Goal: Navigation & Orientation: Find specific page/section

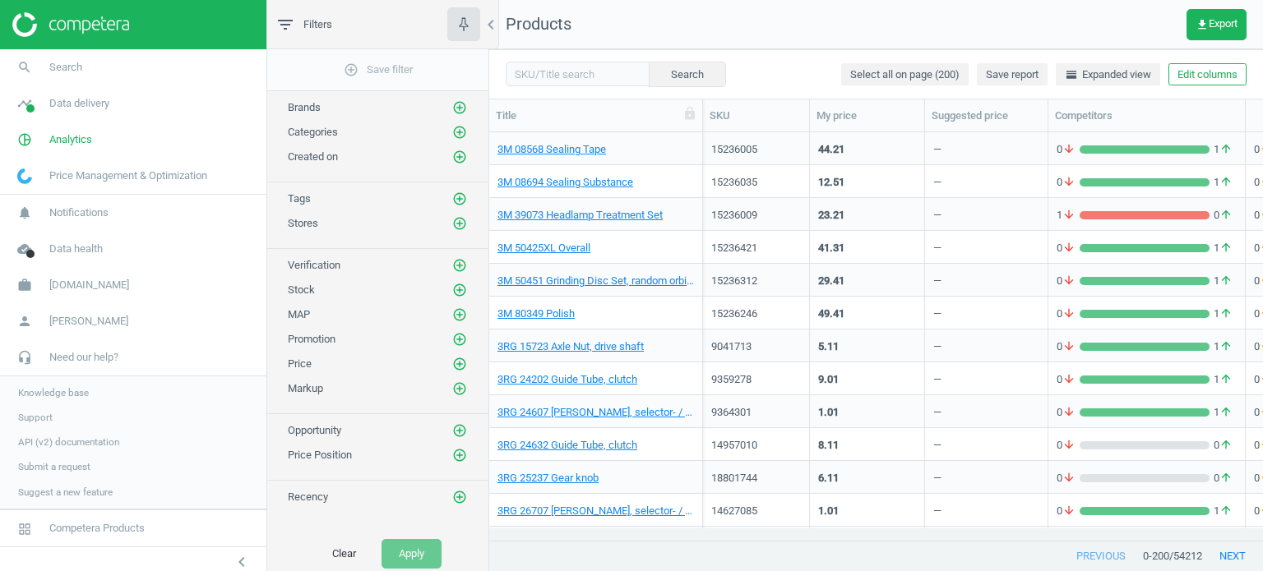
scroll to position [384, 761]
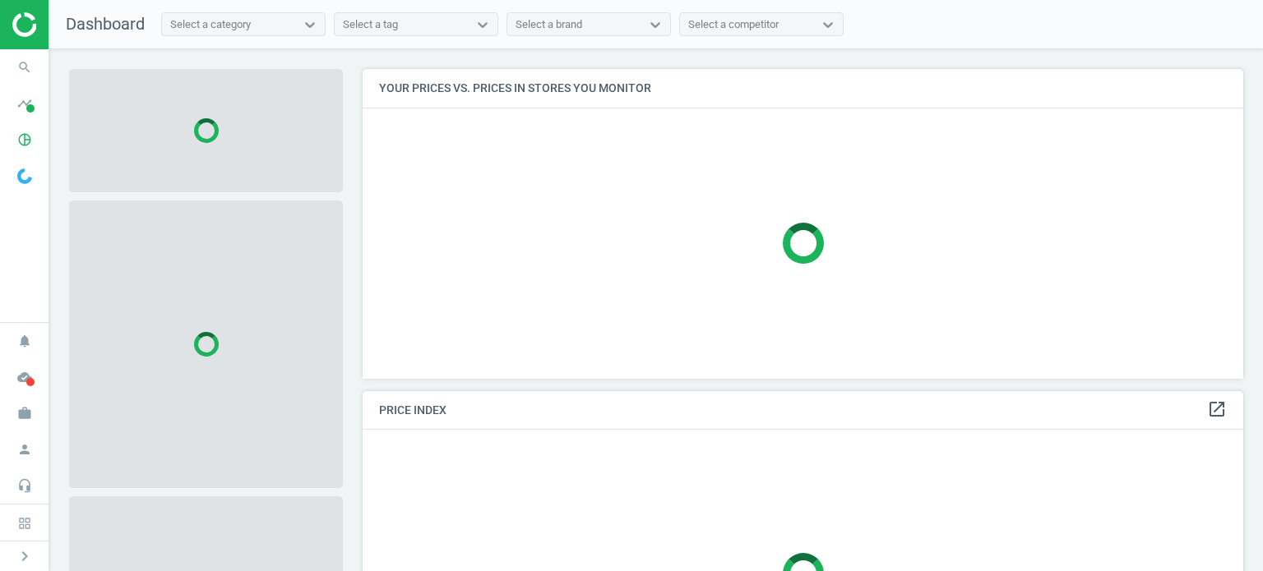
scroll to position [335, 893]
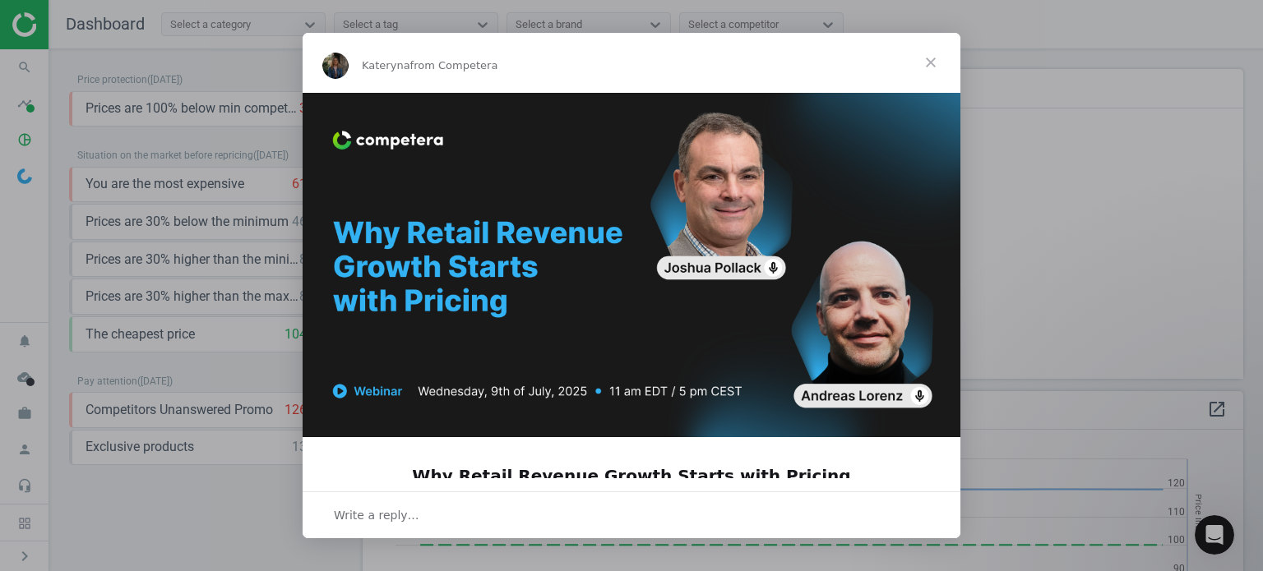
scroll to position [404, 893]
click at [928, 69] on span "Close" at bounding box center [930, 62] width 59 height 59
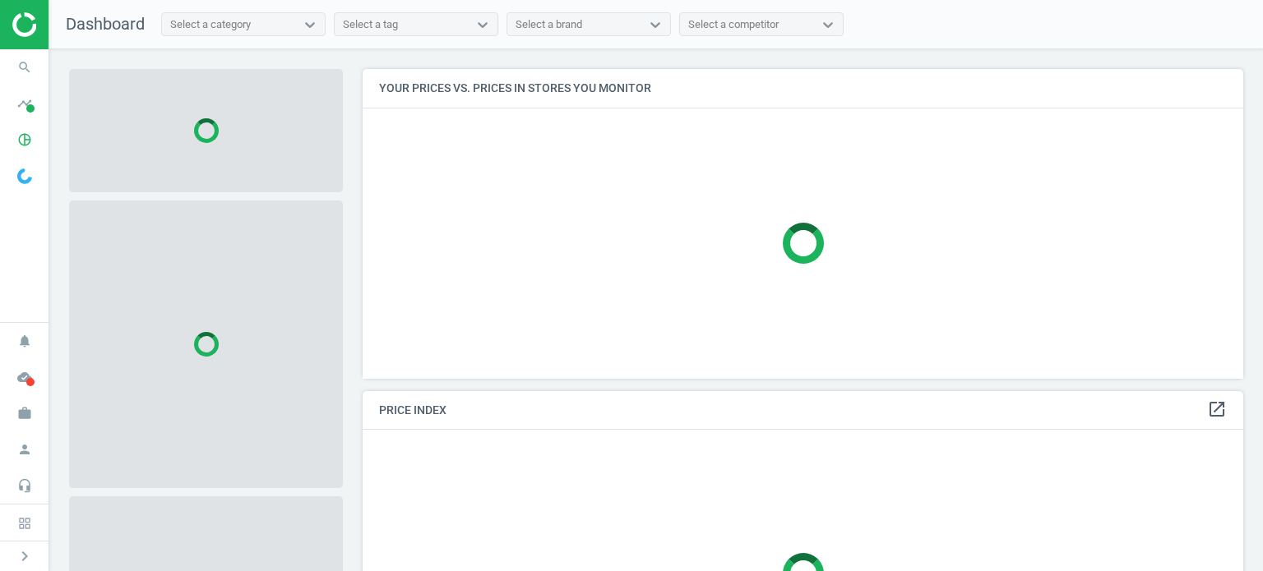
scroll to position [335, 893]
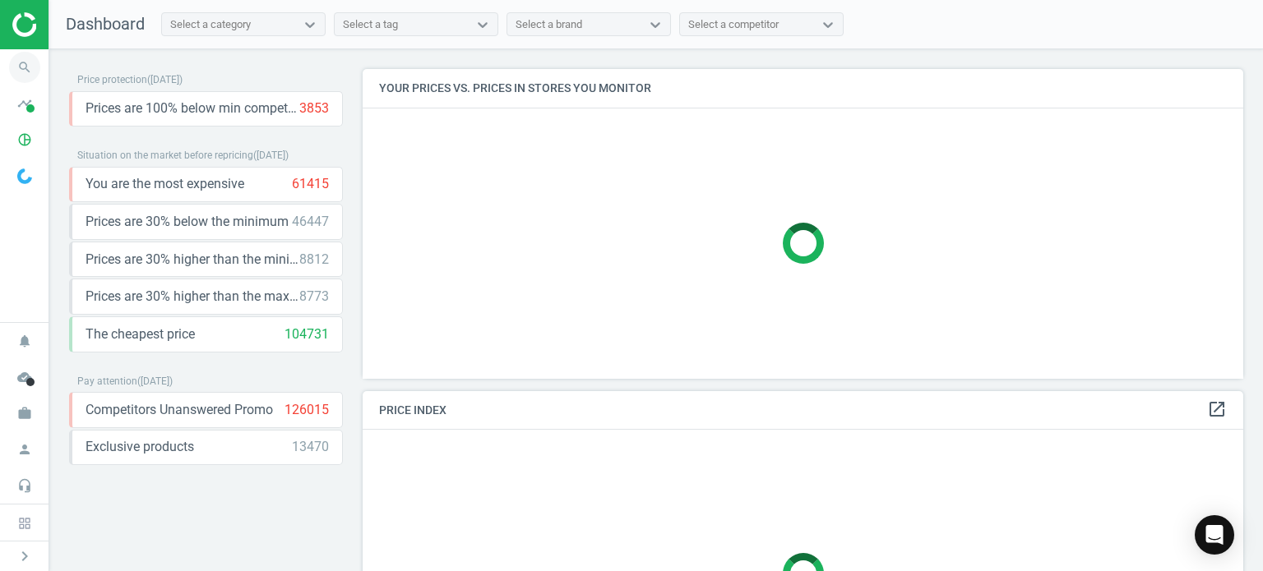
click at [9, 49] on span "search" at bounding box center [24, 67] width 49 height 36
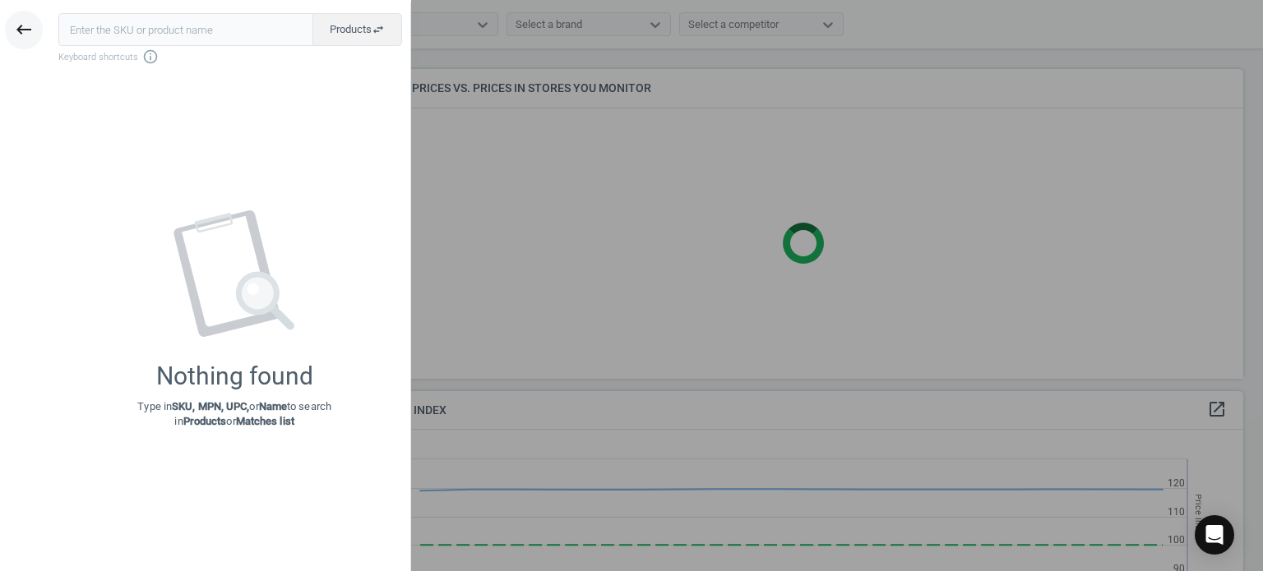
scroll to position [404, 893]
click at [22, 29] on icon "keyboard_backspace" at bounding box center [24, 30] width 20 height 20
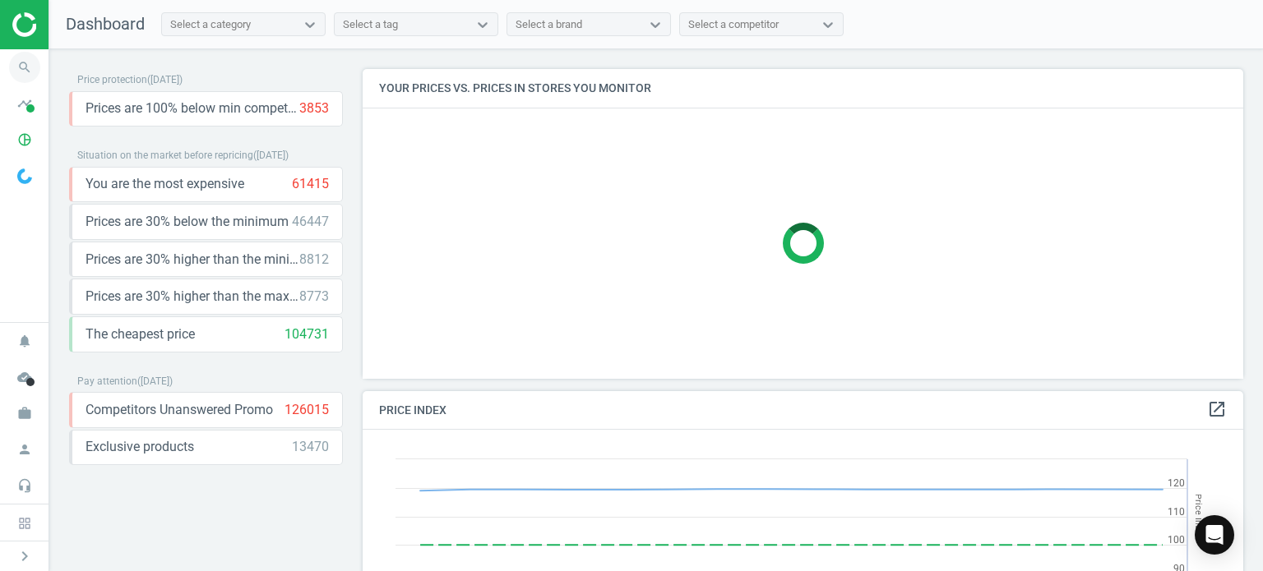
click at [30, 72] on icon "search" at bounding box center [24, 67] width 31 height 31
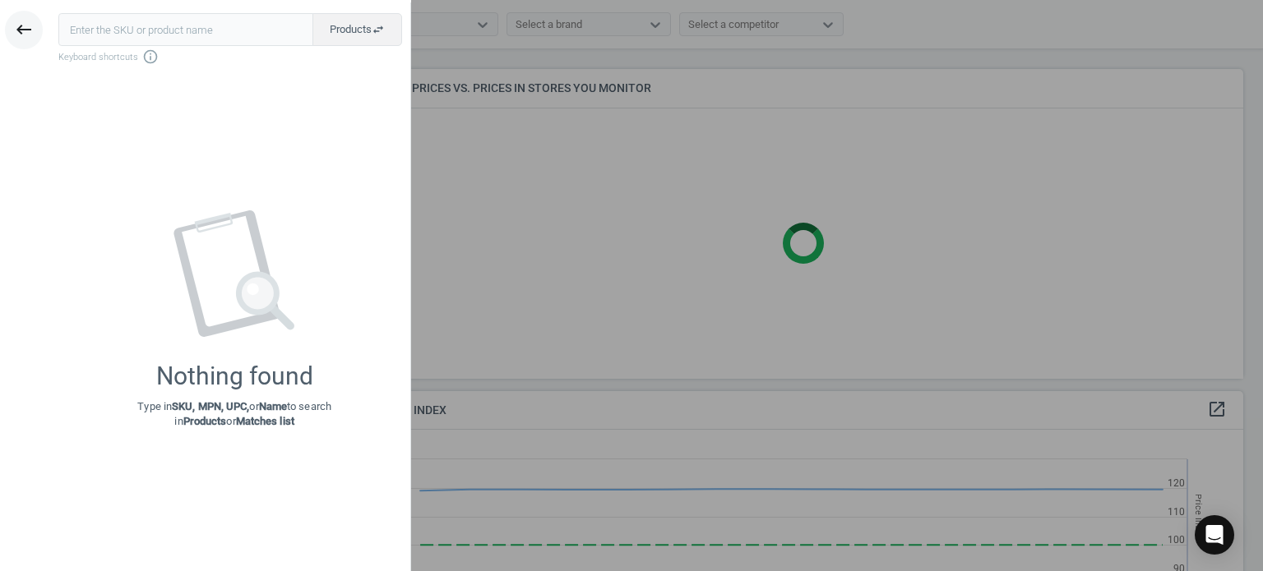
click at [34, 25] on button "keyboard_backspace" at bounding box center [24, 30] width 38 height 39
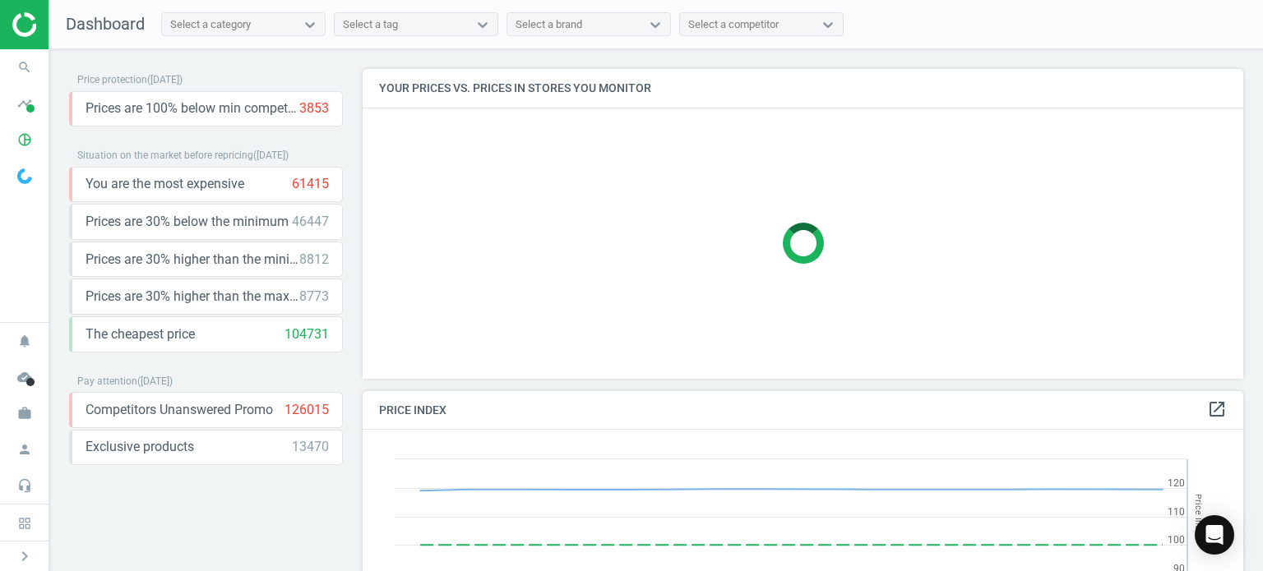
click at [29, 32] on img at bounding box center [70, 24] width 117 height 25
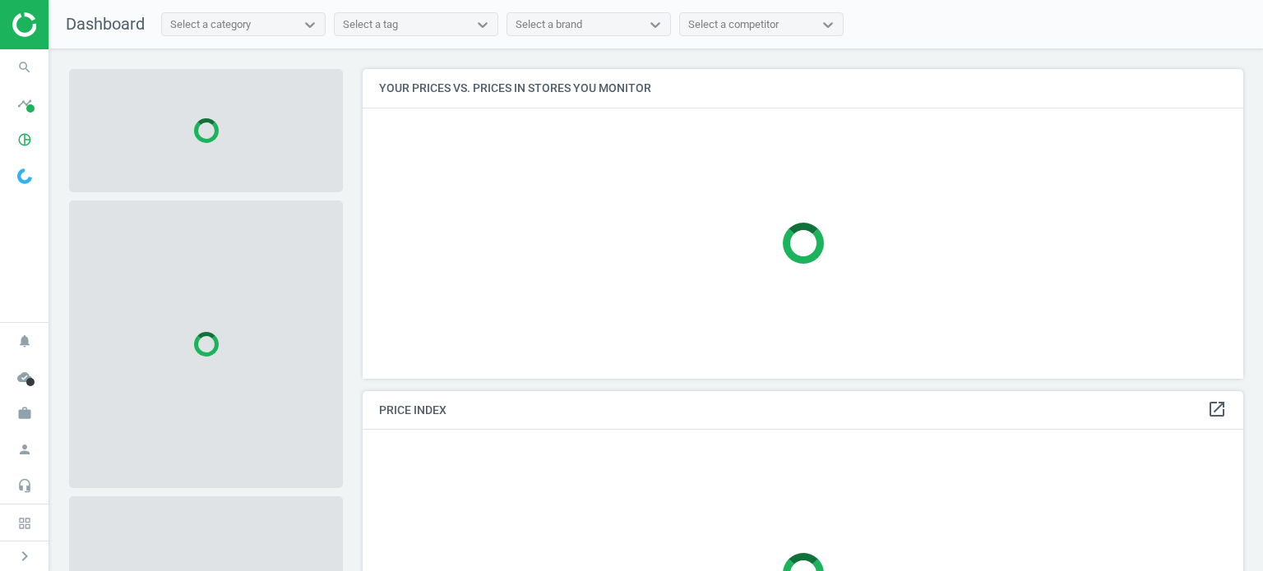
scroll to position [335, 893]
click at [10, 64] on icon "search" at bounding box center [24, 67] width 31 height 31
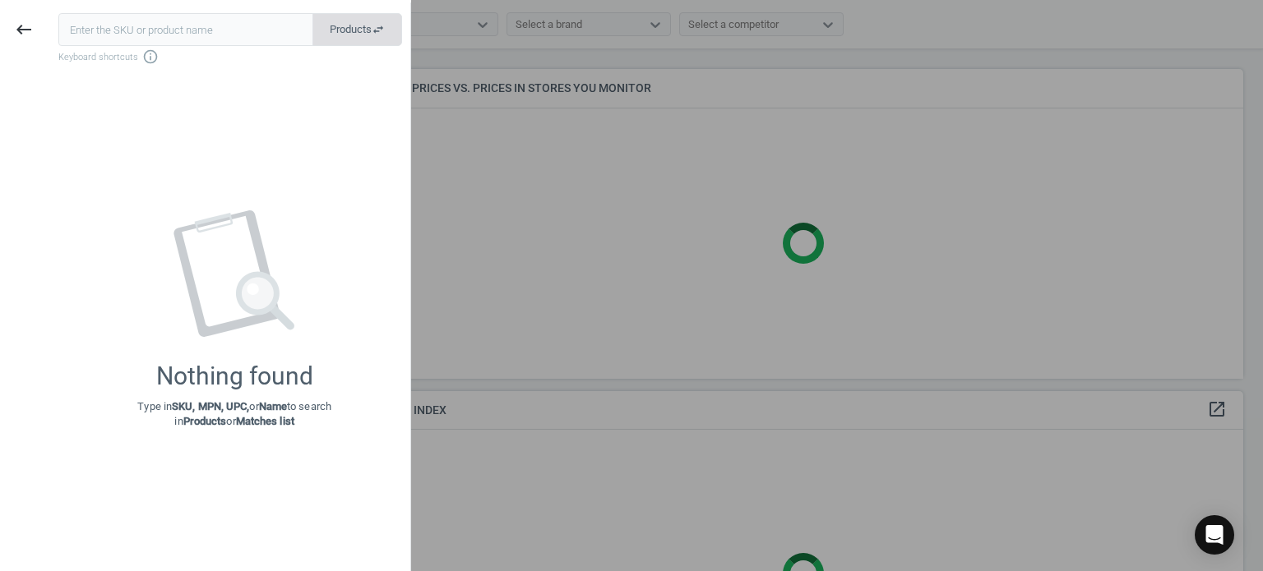
click at [356, 30] on span "Products swap_horiz" at bounding box center [357, 29] width 55 height 15
click at [356, 43] on button "Matches swap_horiz" at bounding box center [357, 29] width 89 height 33
click at [444, 59] on div at bounding box center [631, 285] width 1263 height 571
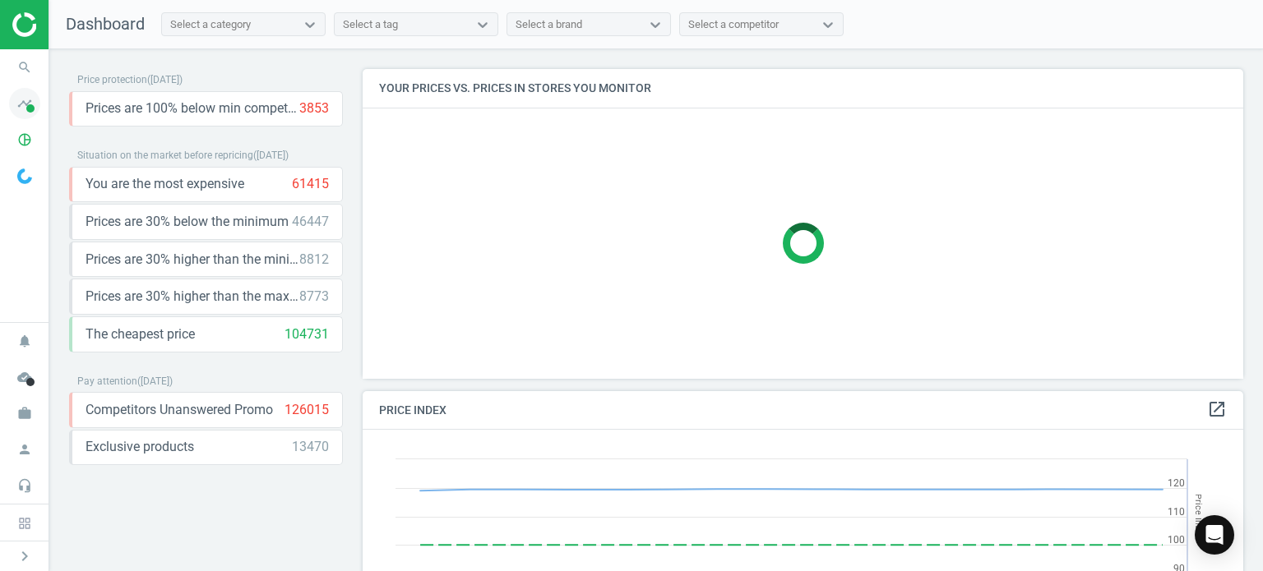
scroll to position [404, 893]
click at [22, 107] on icon "timeline" at bounding box center [24, 103] width 31 height 31
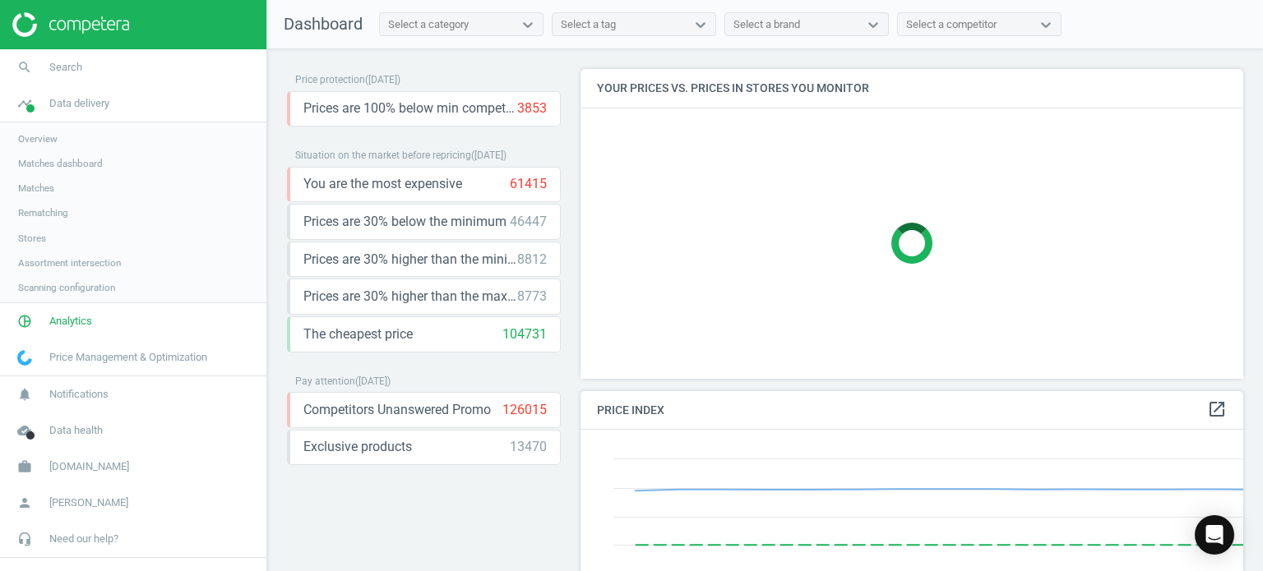
scroll to position [7, 8]
click at [26, 468] on icon "work" at bounding box center [24, 468] width 31 height 31
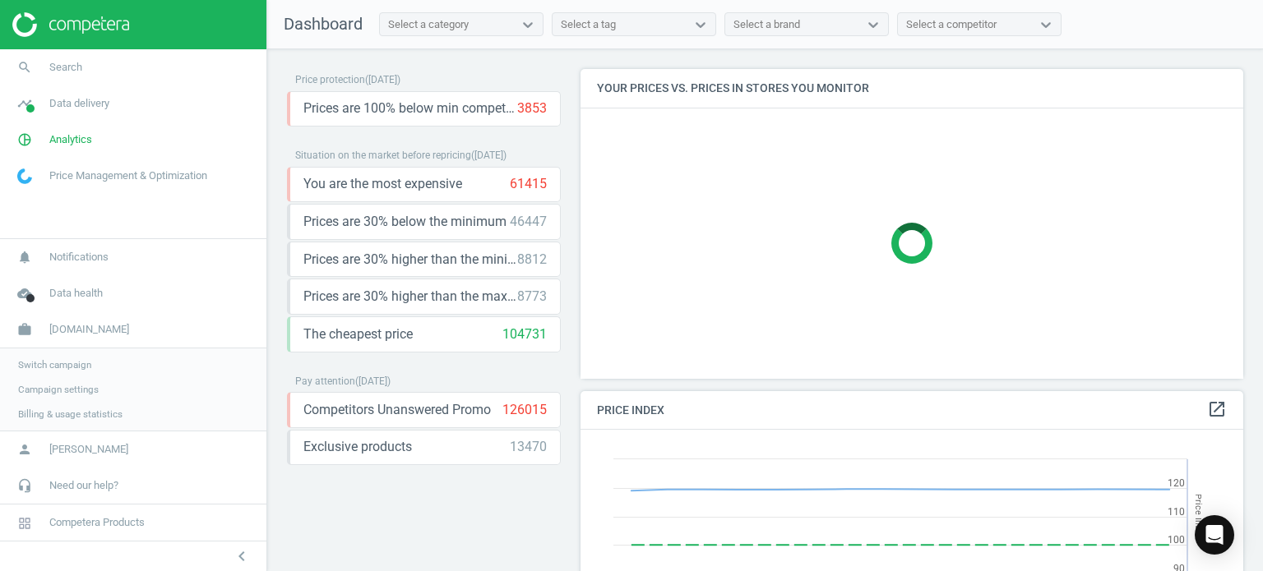
click at [57, 365] on span "Switch campaign" at bounding box center [54, 364] width 73 height 13
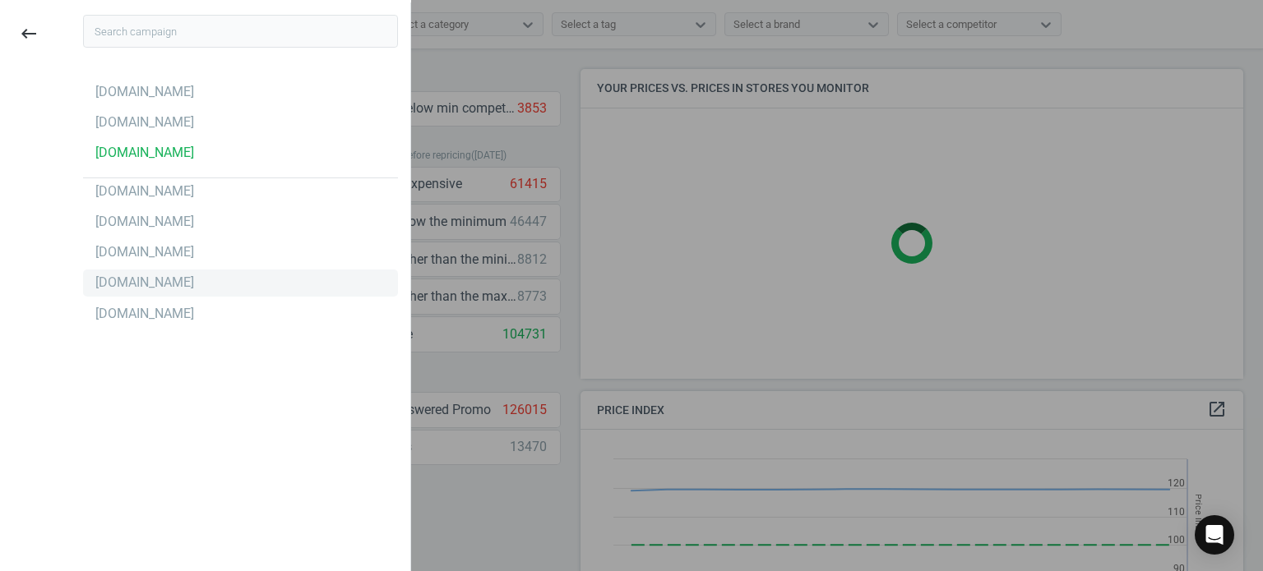
click at [122, 287] on div "[DOMAIN_NAME]" at bounding box center [144, 283] width 99 height 18
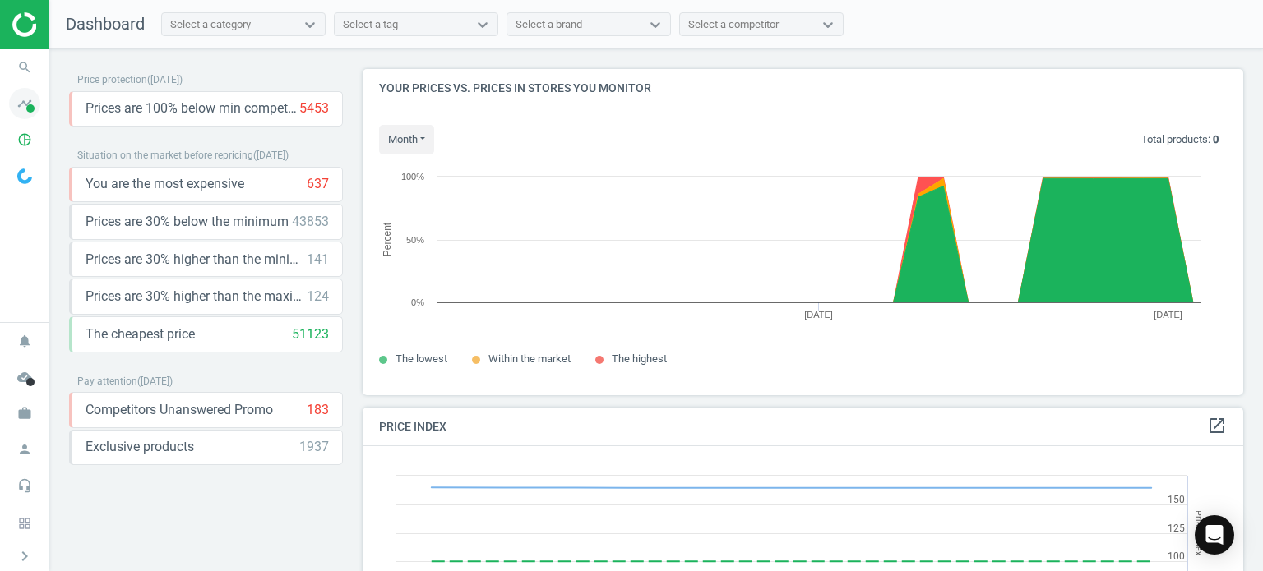
click at [25, 106] on icon "timeline" at bounding box center [24, 103] width 31 height 31
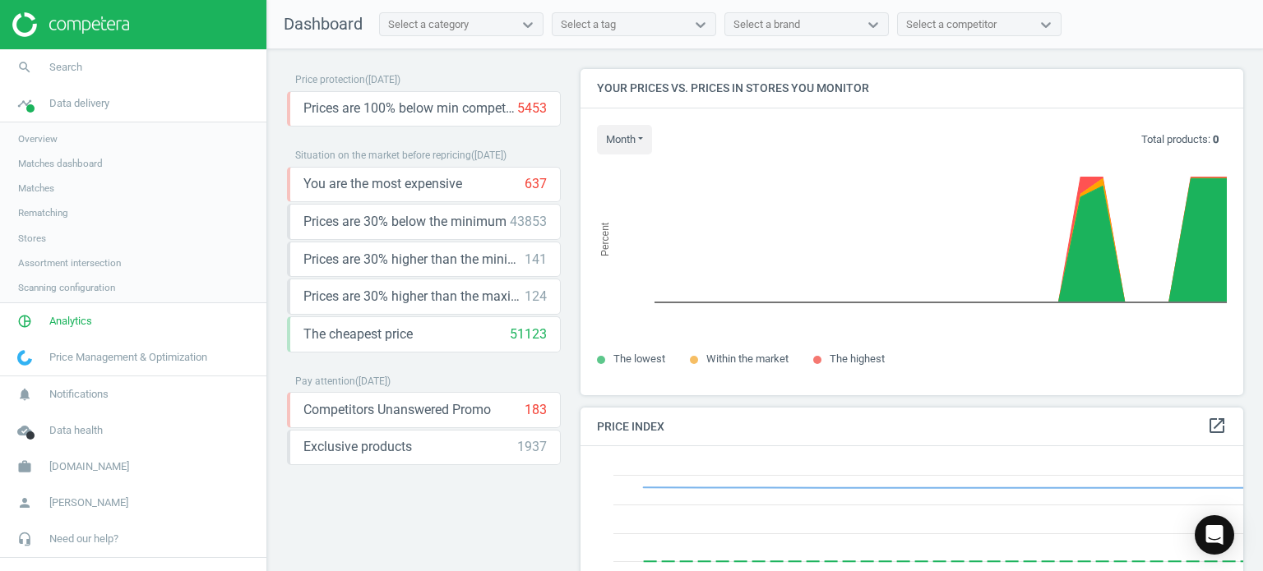
scroll to position [7, 8]
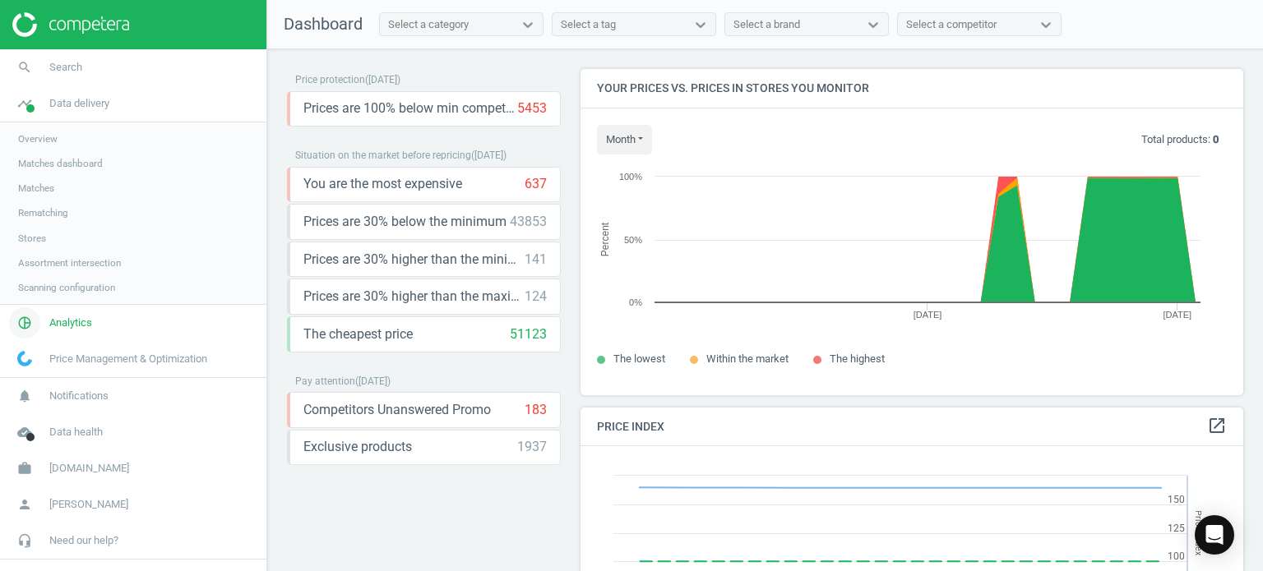
click at [71, 316] on span "Analytics" at bounding box center [70, 323] width 43 height 15
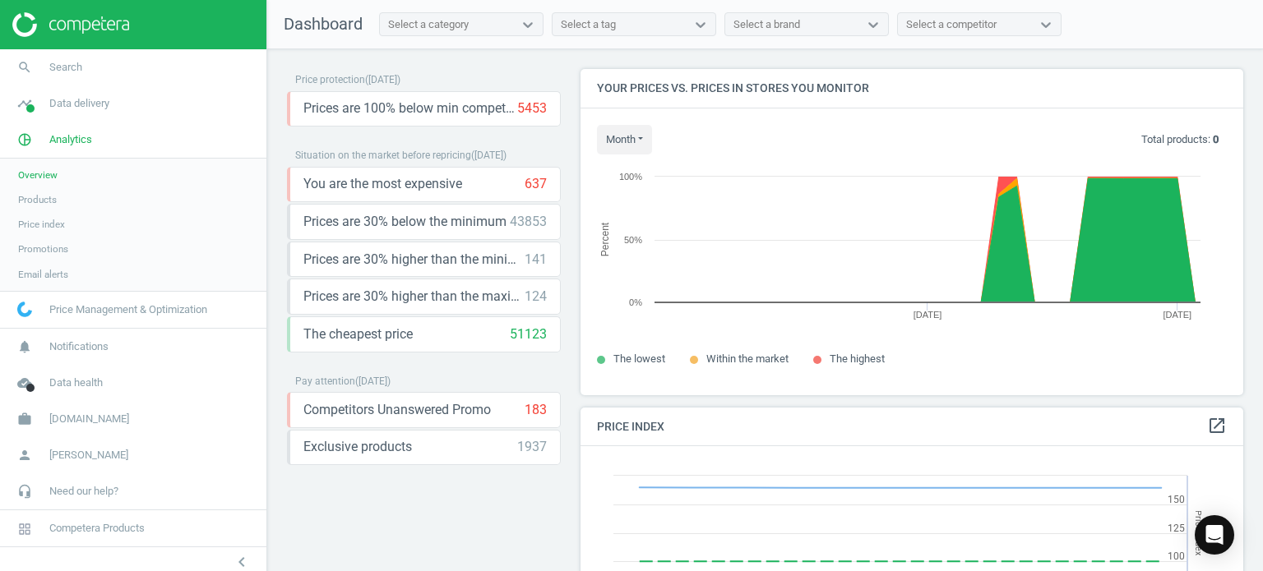
click at [35, 196] on span "Products" at bounding box center [37, 199] width 39 height 13
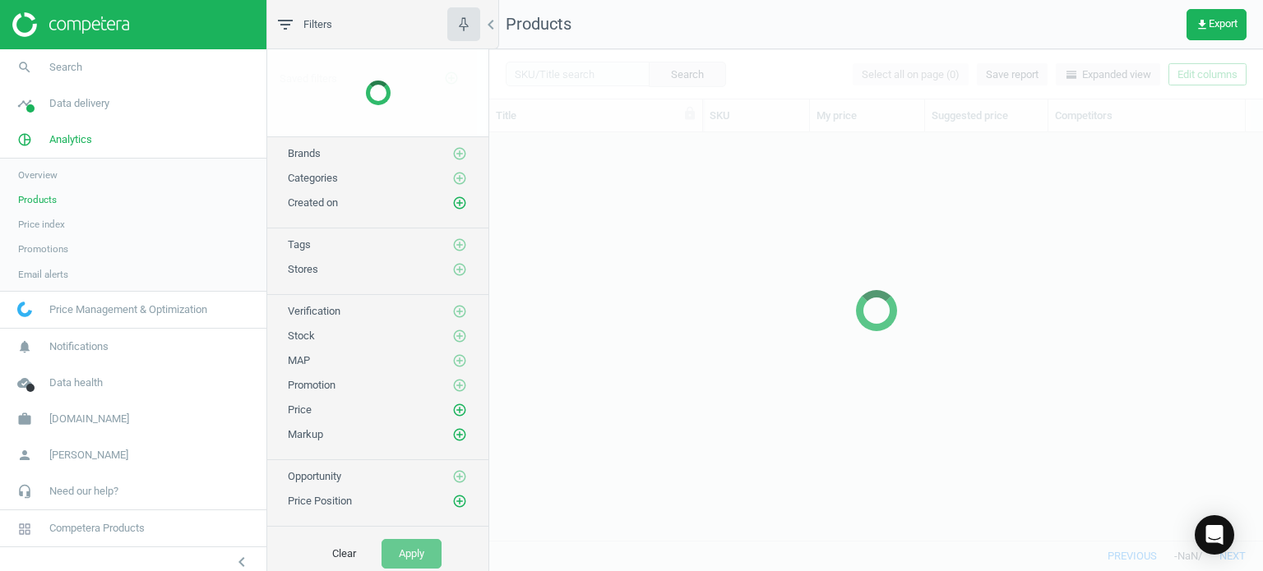
scroll to position [384, 761]
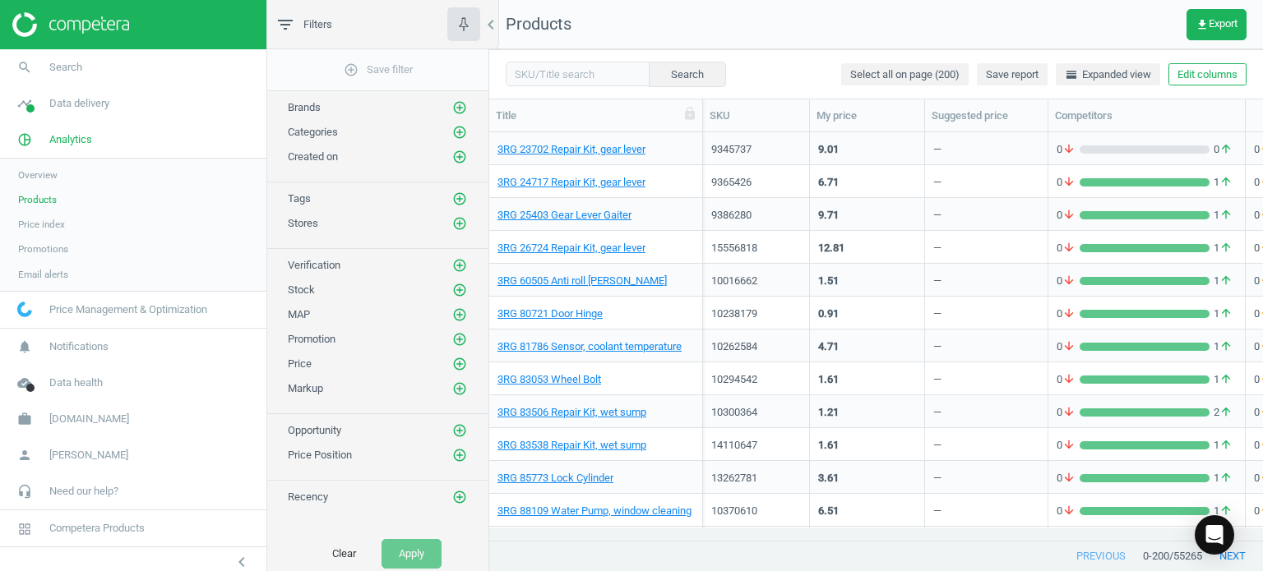
click at [1175, 557] on span "/ 55265" at bounding box center [1185, 556] width 33 height 15
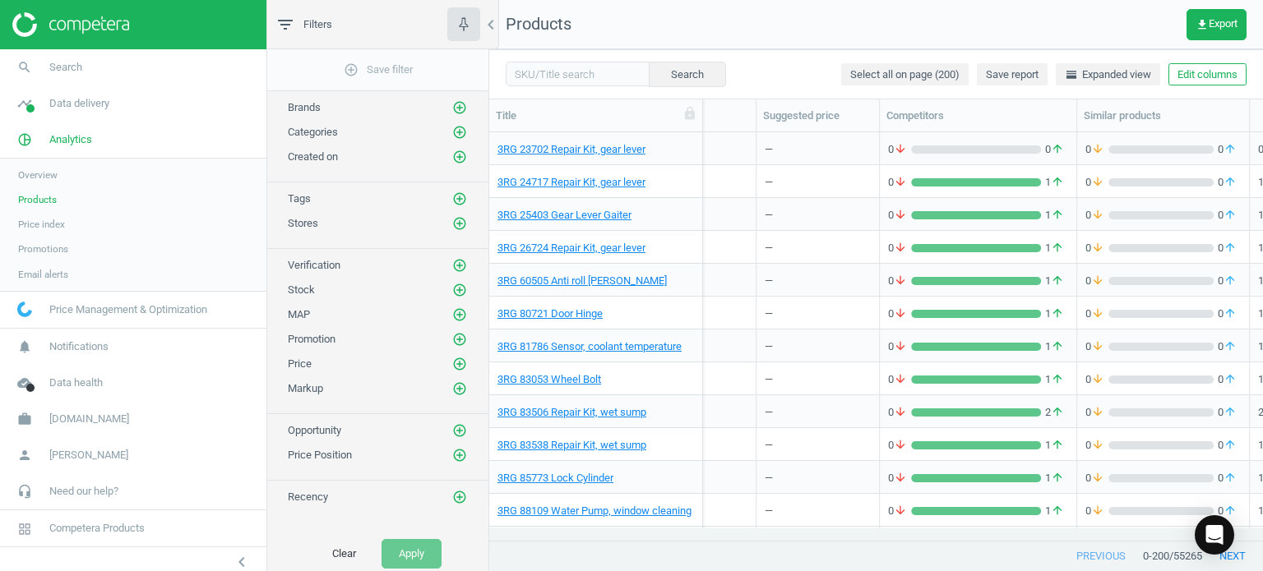
scroll to position [0, 0]
